Goal: Complete application form: Complete application form

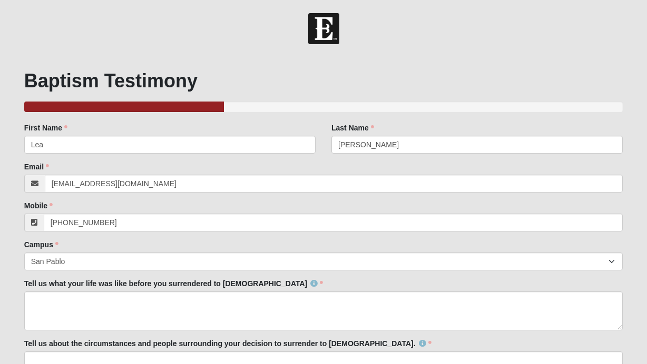
select select "3"
click at [175, 292] on textarea "Tell us what your life was like before you surrendered to [DEMOGRAPHIC_DATA]" at bounding box center [323, 311] width 599 height 39
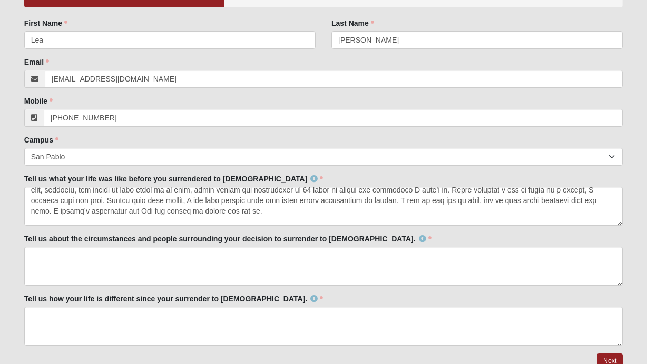
scroll to position [93, 0]
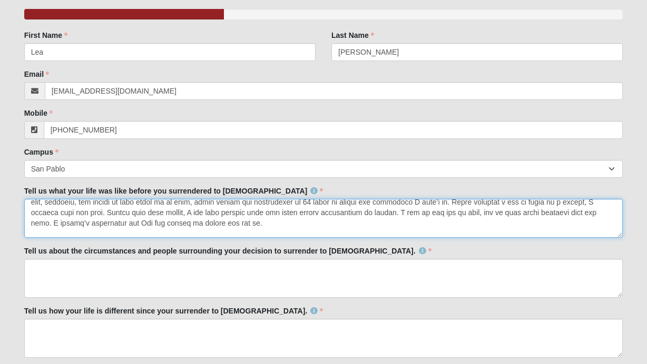
click at [231, 231] on textarea "Tell us what your life was like before you surrendered to [DEMOGRAPHIC_DATA]" at bounding box center [323, 218] width 599 height 39
click at [224, 223] on textarea "Tell us what your life was like before you surrendered to [DEMOGRAPHIC_DATA]" at bounding box center [323, 218] width 599 height 39
paste textarea "My life was filled with pain on every side, and I couldn’t see a way forward."
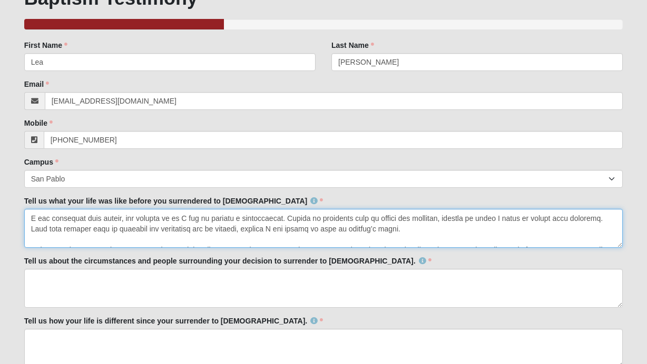
scroll to position [21, 0]
click at [126, 220] on textarea "Tell us what your life was like before you surrendered to [DEMOGRAPHIC_DATA]" at bounding box center [323, 228] width 599 height 39
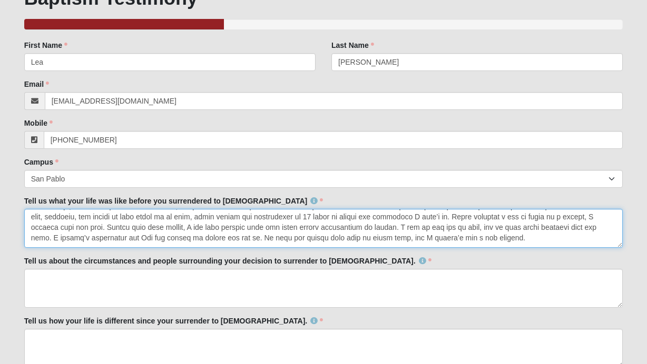
scroll to position [97, 0]
click at [554, 229] on textarea "Tell us what your life was like before you surrendered to [DEMOGRAPHIC_DATA]" at bounding box center [323, 228] width 599 height 39
click at [85, 236] on textarea "Tell us what your life was like before you surrendered to [DEMOGRAPHIC_DATA]" at bounding box center [323, 228] width 599 height 39
click at [84, 238] on textarea "Tell us what your life was like before you surrendered to [DEMOGRAPHIC_DATA]" at bounding box center [323, 228] width 599 height 39
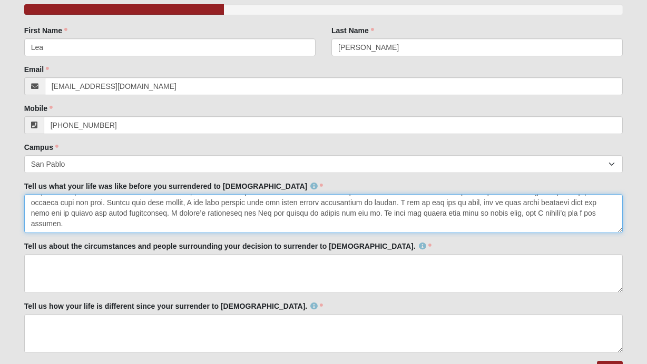
scroll to position [107, 0]
drag, startPoint x: 327, startPoint y: 212, endPoint x: 576, endPoint y: 213, distance: 249.1
click at [576, 213] on textarea "Tell us what your life was like before you surrendered to [DEMOGRAPHIC_DATA]" at bounding box center [323, 213] width 599 height 39
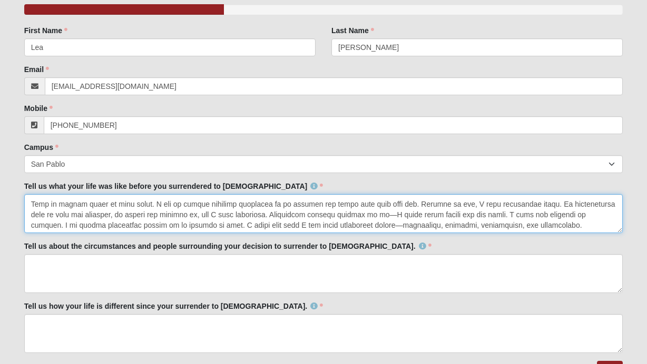
scroll to position [137, 0]
click at [500, 226] on textarea "Tell us what your life was like before you surrendered to [DEMOGRAPHIC_DATA]" at bounding box center [323, 213] width 599 height 39
paste textarea "My life was filled with pain on every side, and I couldn’t see a way forward."
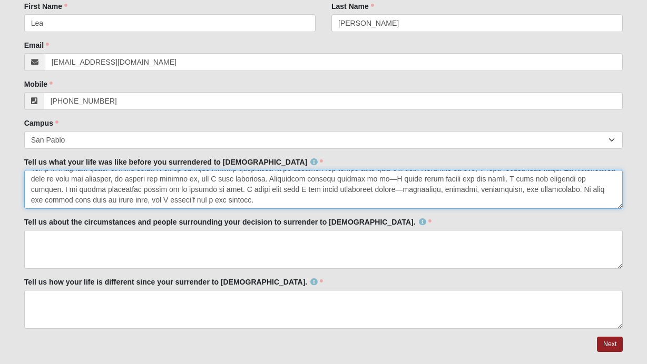
scroll to position [125, 0]
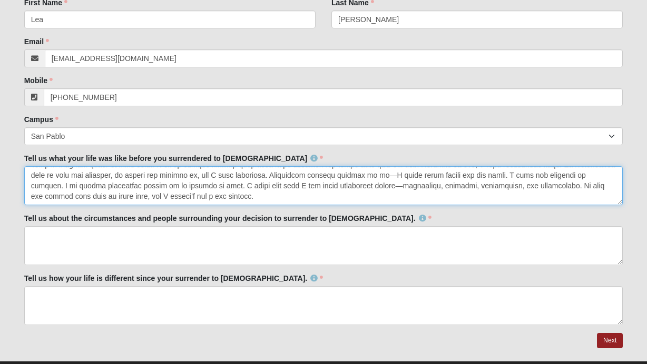
type textarea "Loremi D sitametcons ad elit se Doeius, te inci utl etdolo magn aliq, enim, adm…"
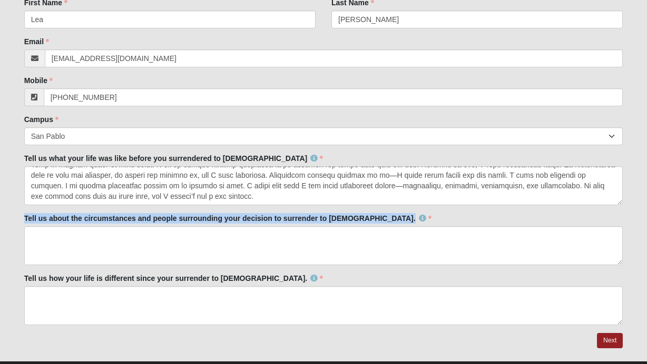
drag, startPoint x: 352, startPoint y: 219, endPoint x: 22, endPoint y: 220, distance: 330.2
click at [22, 220] on div "Baptism Testimony 33.333333333333333333333333330% Complete Family Member to Reg…" at bounding box center [323, 145] width 615 height 431
copy label "Tell us about the circumstances and people surrounding your decision to surrend…"
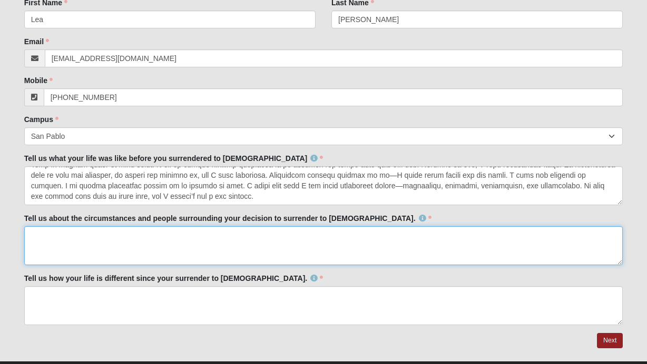
click at [121, 251] on textarea "Tell us about the circumstances and people surrounding your decision to surrend…" at bounding box center [323, 245] width 599 height 39
paste textarea "The circumstances around my decision to surrender to [DEMOGRAPHIC_DATA] came in…"
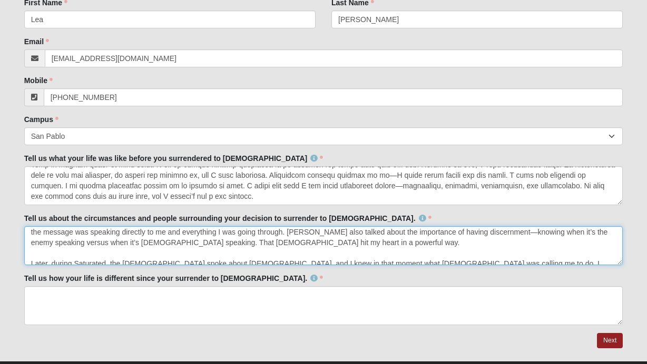
scroll to position [74, 0]
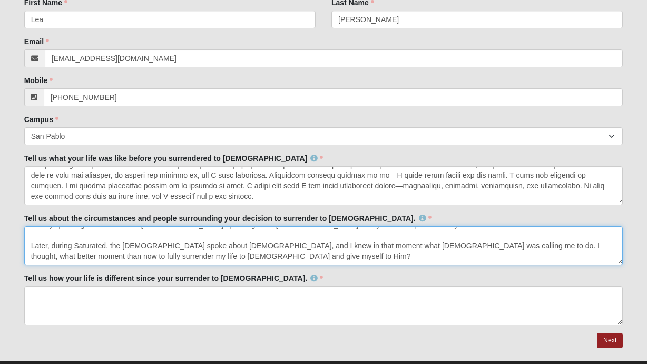
drag, startPoint x: 111, startPoint y: 246, endPoint x: 26, endPoint y: 243, distance: 85.4
click at [26, 243] on textarea "The circumstances around my decision to surrender to [DEMOGRAPHIC_DATA] came in…" at bounding box center [323, 245] width 599 height 39
click at [137, 246] on textarea "The circumstances around my decision to surrender to [DEMOGRAPHIC_DATA] came in…" at bounding box center [323, 245] width 599 height 39
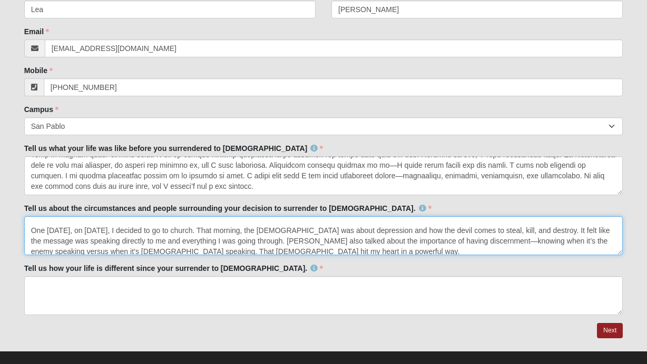
scroll to position [37, 0]
click at [203, 232] on textarea "The circumstances around my decision to surrender to [DEMOGRAPHIC_DATA] came in…" at bounding box center [323, 235] width 599 height 39
click at [204, 230] on textarea "The circumstances around my decision to surrender to [DEMOGRAPHIC_DATA] came in…" at bounding box center [323, 235] width 599 height 39
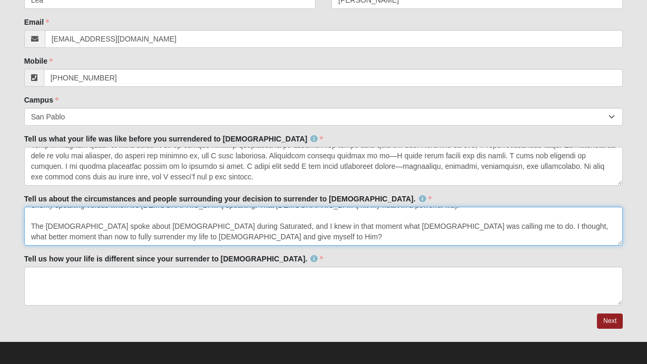
scroll to position [150, 0]
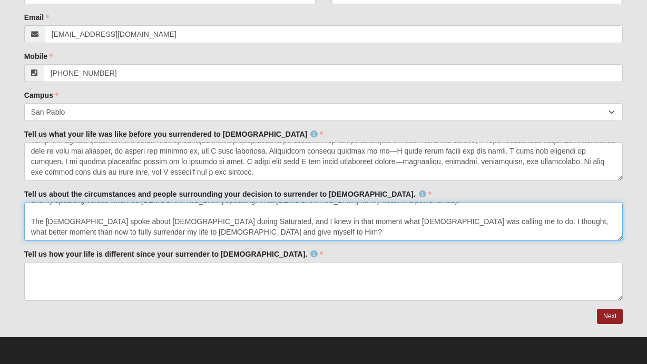
type textarea "The circumstances around my decision to surrender to [DEMOGRAPHIC_DATA] came in…"
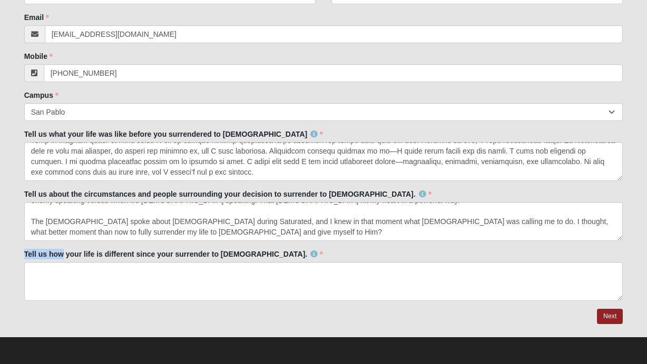
drag, startPoint x: 245, startPoint y: 254, endPoint x: 18, endPoint y: 259, distance: 227.1
click at [16, 258] on div "Baptism Testimony 33.333333333333333333333333330% Complete Family Member to Reg…" at bounding box center [323, 121] width 615 height 431
click at [244, 261] on div "Tell us how your life is different since your surrender to [DEMOGRAPHIC_DATA]. …" at bounding box center [323, 275] width 599 height 52
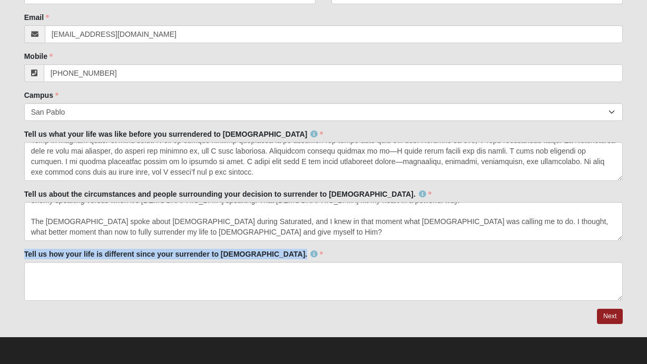
drag, startPoint x: 244, startPoint y: 254, endPoint x: 9, endPoint y: 256, distance: 235.4
click at [7, 255] on form "Hello [PERSON_NAME] My Account Log Out Baptism Testimony Events Baptism Testimo…" at bounding box center [323, 114] width 647 height 501
copy label "Tell us how your life is different since your surrender to [DEMOGRAPHIC_DATA]."
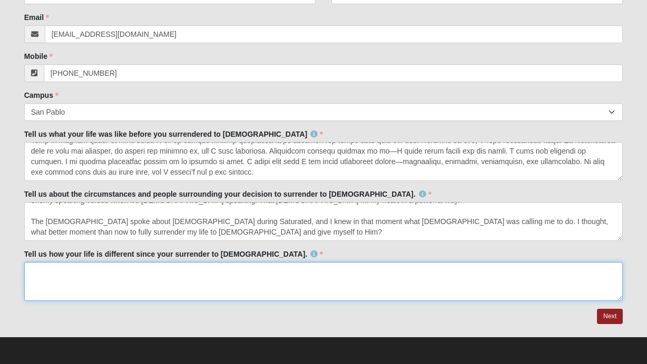
click at [169, 276] on textarea "Tell us how your life is different since your surrender to [DEMOGRAPHIC_DATA]." at bounding box center [323, 281] width 599 height 39
paste textarea "Lorem I dolorsitame co adip el Seddoe, te incid utl et doloremagna aliq enima m…"
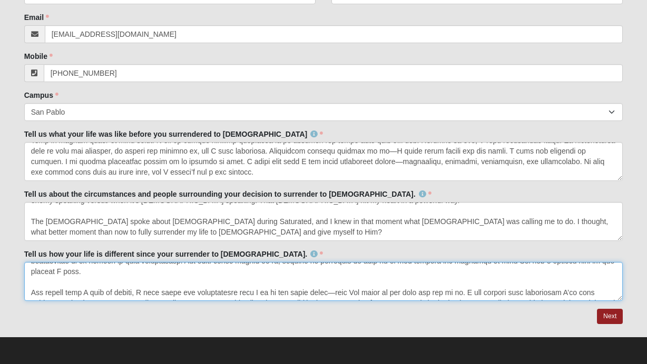
scroll to position [0, 0]
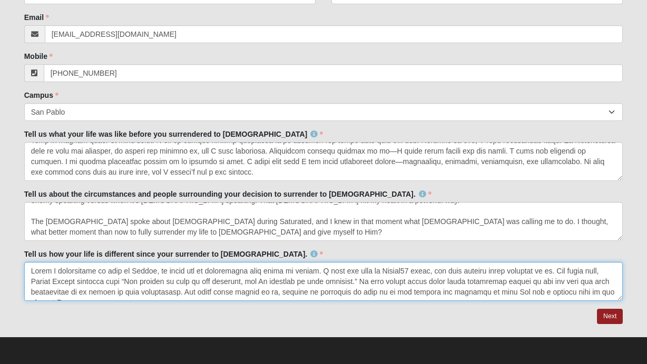
click at [601, 273] on textarea "Tell us how your life is different since your surrender to [DEMOGRAPHIC_DATA]." at bounding box center [323, 281] width 599 height 39
click at [43, 282] on textarea "Tell us how your life is different since your surrender to [DEMOGRAPHIC_DATA]." at bounding box center [323, 281] width 599 height 39
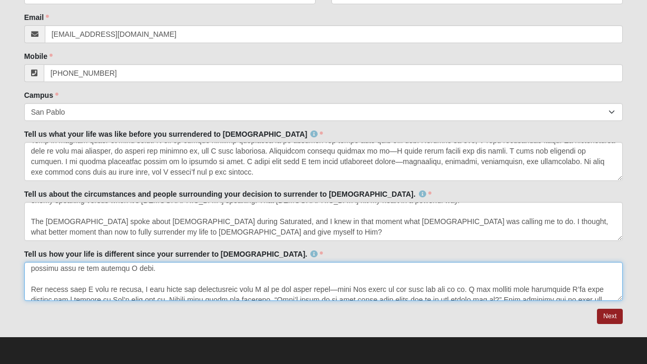
scroll to position [27, 0]
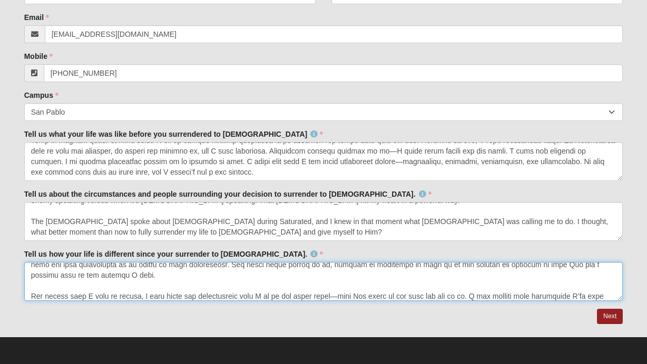
drag, startPoint x: 144, startPoint y: 274, endPoint x: 30, endPoint y: 295, distance: 115.6
click at [30, 295] on textarea "Tell us how your life is different since your surrender to [DEMOGRAPHIC_DATA]." at bounding box center [323, 281] width 599 height 39
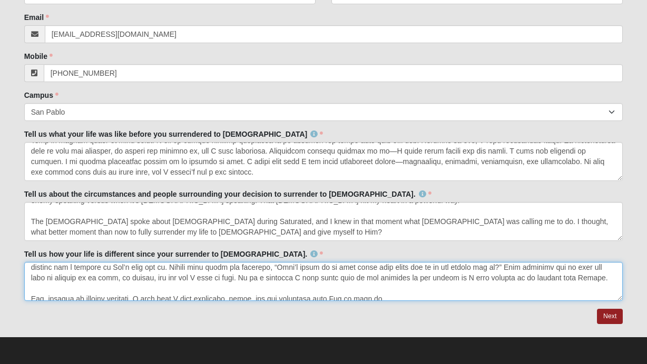
scroll to position [74, 0]
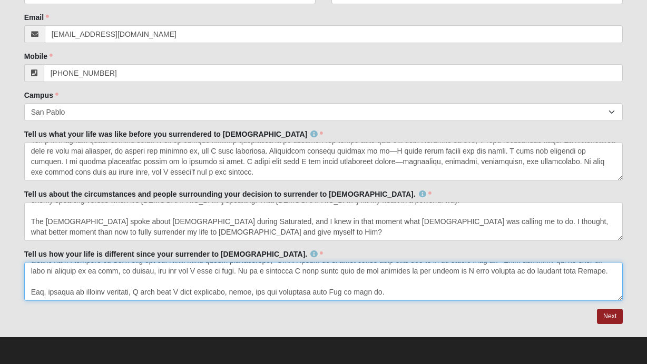
click at [394, 294] on textarea "Tell us how your life is different since your surrender to [DEMOGRAPHIC_DATA]." at bounding box center [323, 281] width 599 height 39
type textarea "Lorem I dolorsitame co adip el Seddoe, te incid utl et doloremagna aliq enima m…"
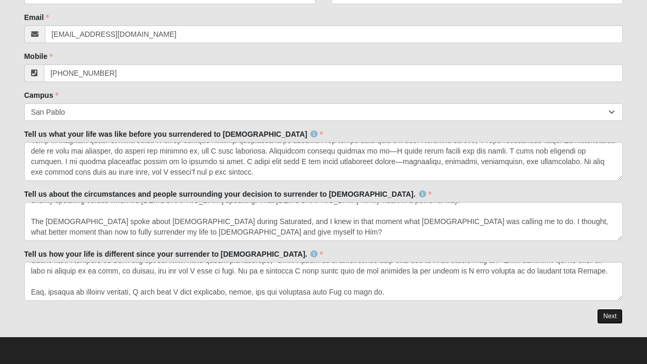
click at [602, 316] on link "Next" at bounding box center [610, 316] width 26 height 15
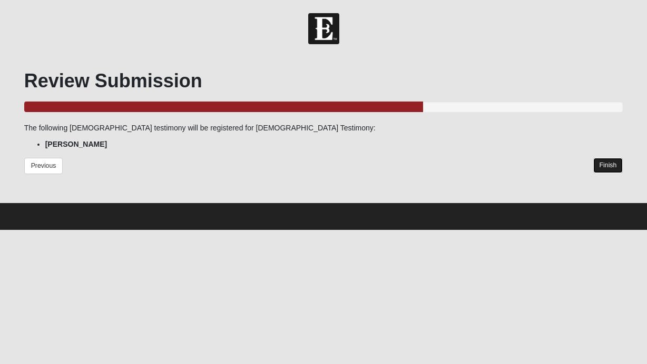
click at [609, 170] on link "Finish" at bounding box center [608, 165] width 30 height 15
